Goal: Task Accomplishment & Management: Manage account settings

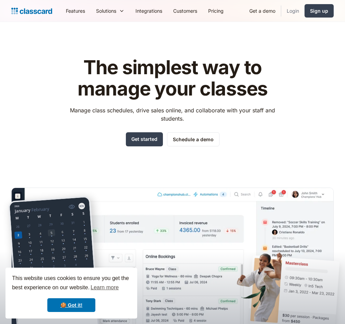
click at [292, 12] on link "Login" at bounding box center [292, 10] width 23 height 15
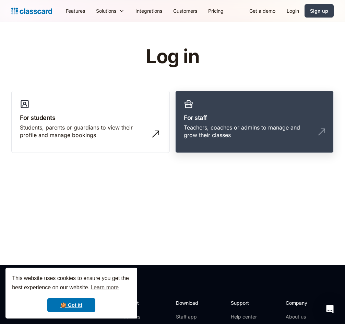
click at [226, 118] on h3 "For staff" at bounding box center [254, 117] width 141 height 9
